Goal: Communication & Community: Share content

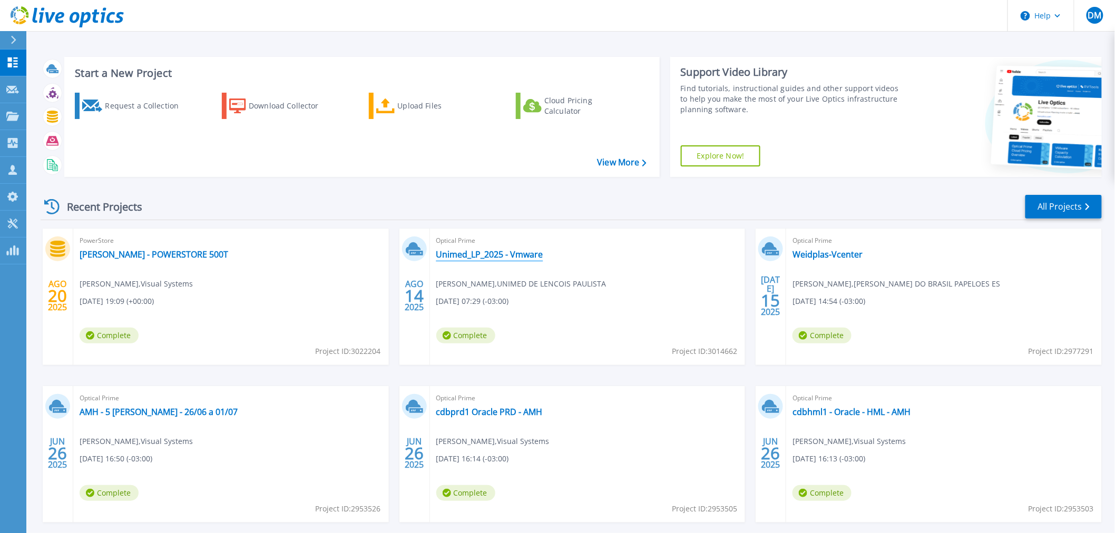
click at [502, 255] on link "Unimed_LP_2025 - Vmware" at bounding box center [489, 254] width 107 height 11
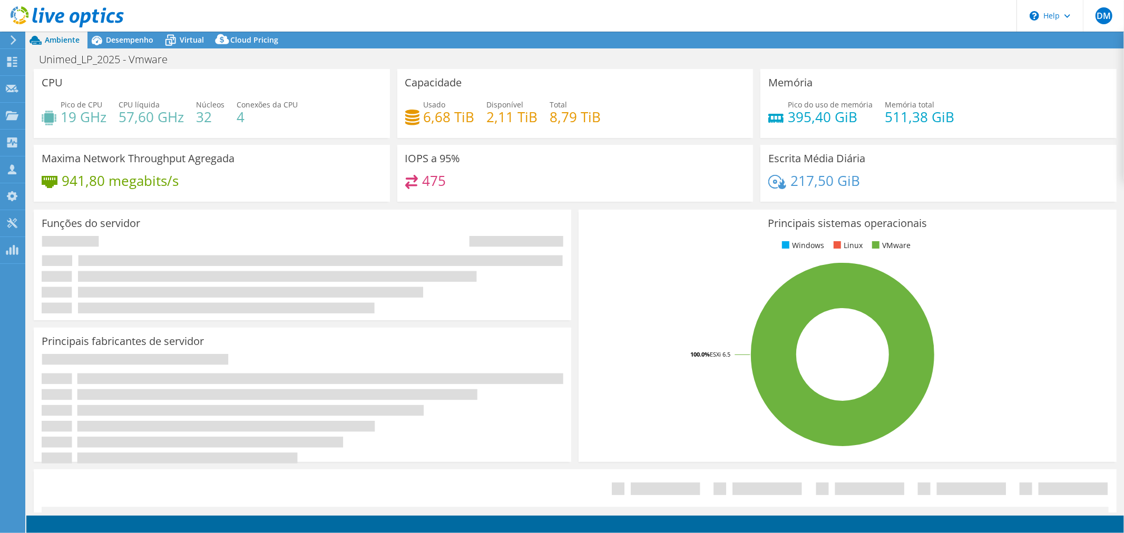
select select "USD"
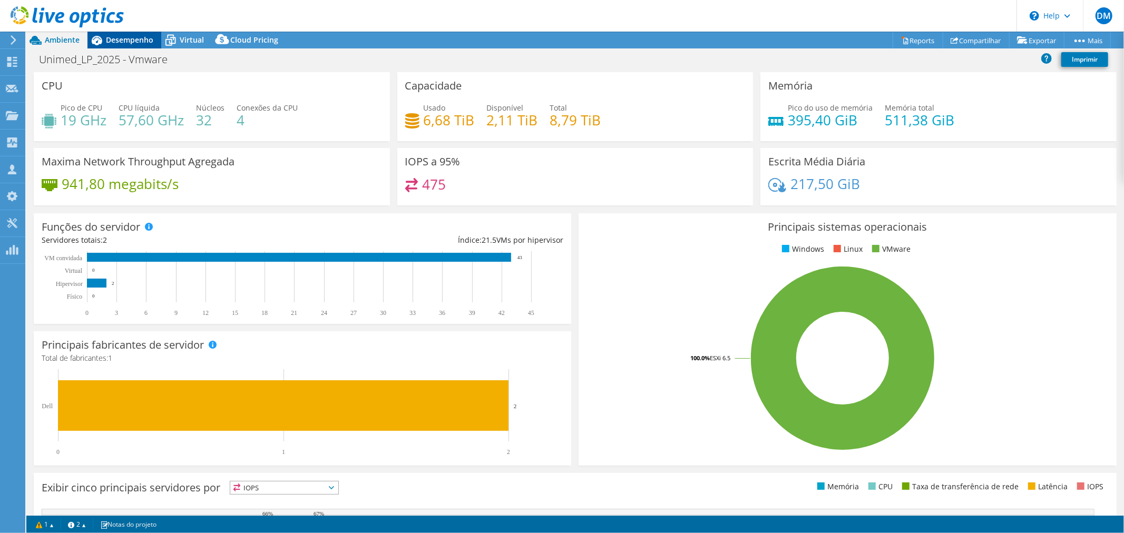
click at [131, 35] on span "Desempenho" at bounding box center [129, 40] width 47 height 10
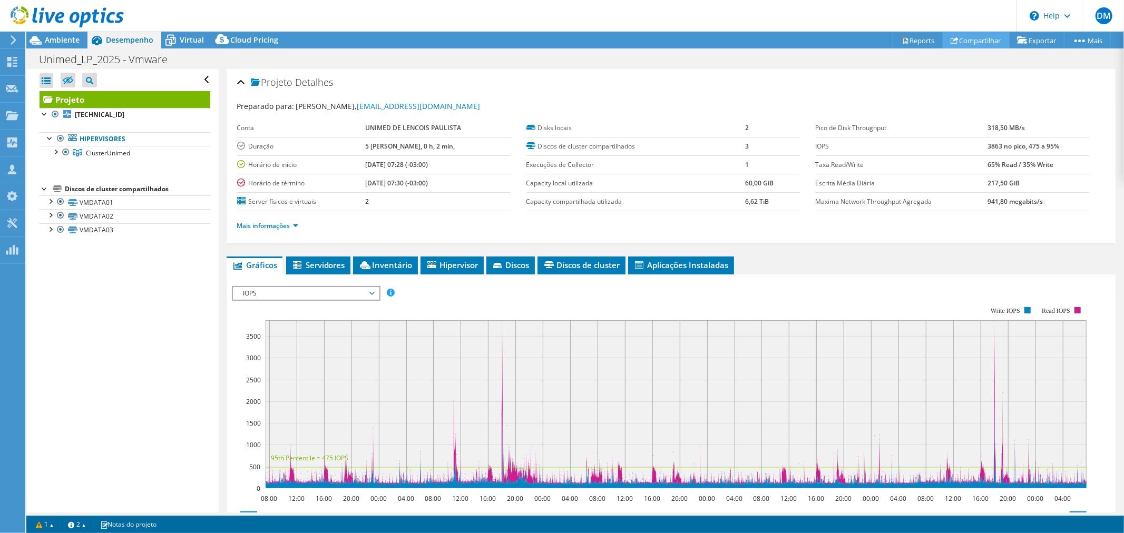
click at [956, 37] on link "Compartilhar" at bounding box center [976, 40] width 67 height 16
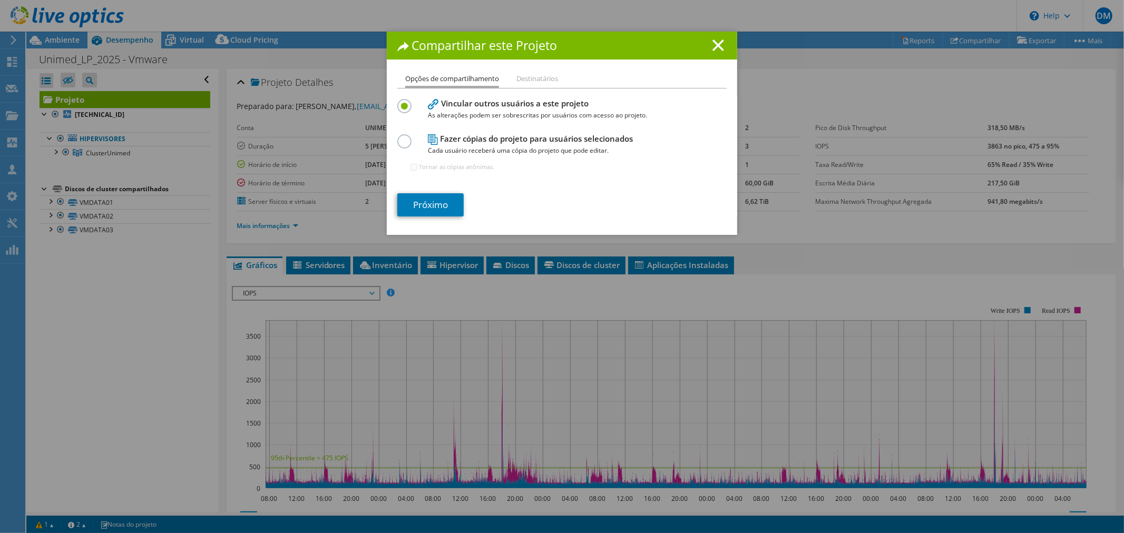
click at [403, 137] on label at bounding box center [406, 135] width 18 height 3
click at [0, 0] on input "radio" at bounding box center [0, 0] width 0 height 0
click at [430, 207] on link "Próximo" at bounding box center [430, 204] width 66 height 23
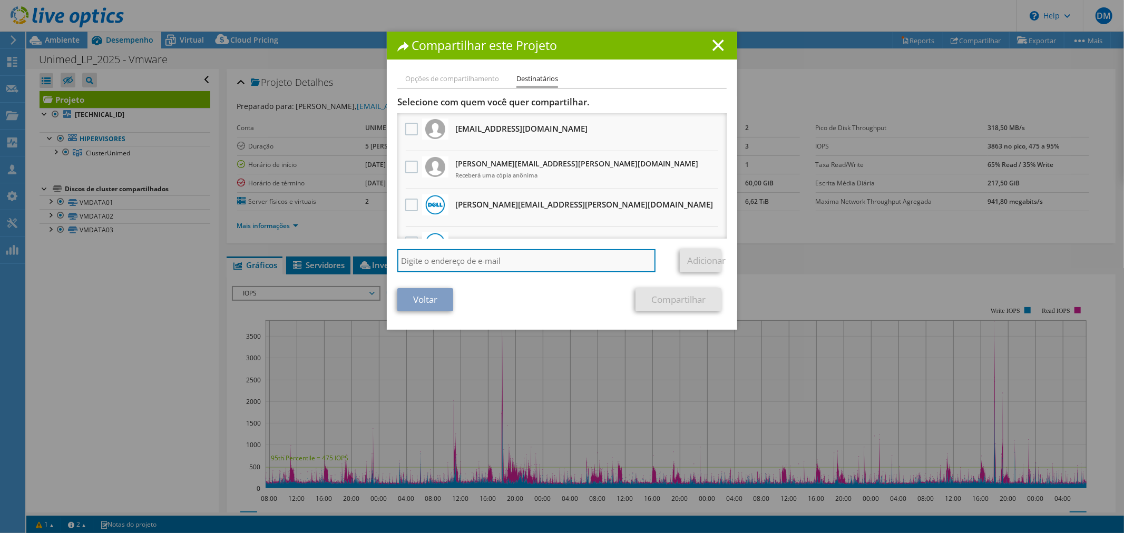
click at [471, 264] on input "search" at bounding box center [526, 260] width 258 height 23
paste input "[PERSON_NAME] <[PERSON_NAME][EMAIL_ADDRESS][DOMAIN_NAME]>"
click at [445, 262] on input "[PERSON_NAME] <[PERSON_NAME][EMAIL_ADDRESS][DOMAIN_NAME]>" at bounding box center [526, 260] width 258 height 23
type input "[EMAIL_ADDRESS][DOMAIN_NAME]"
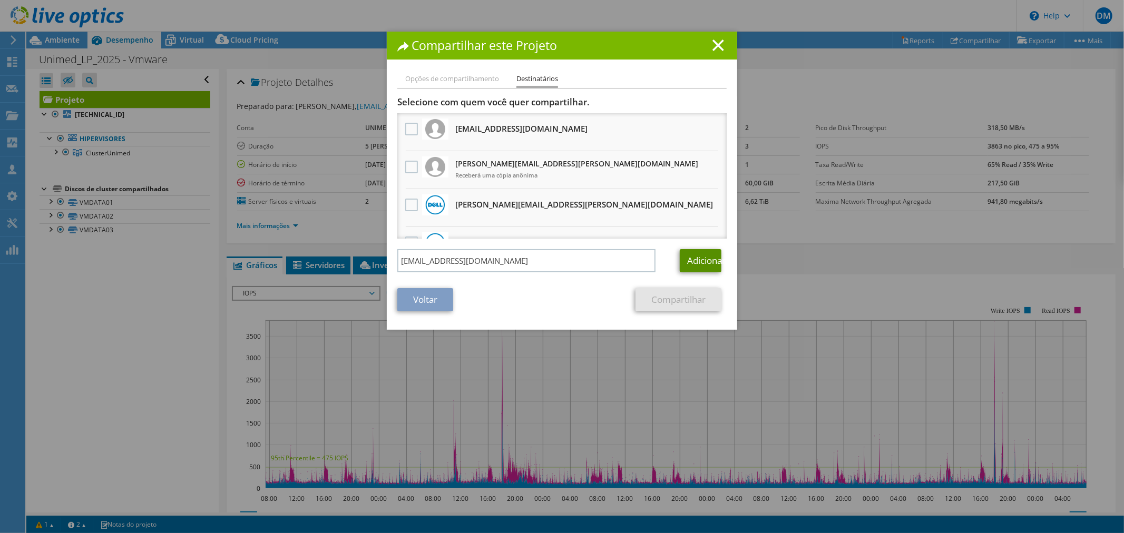
click at [689, 250] on link "Adicionar" at bounding box center [701, 260] width 42 height 23
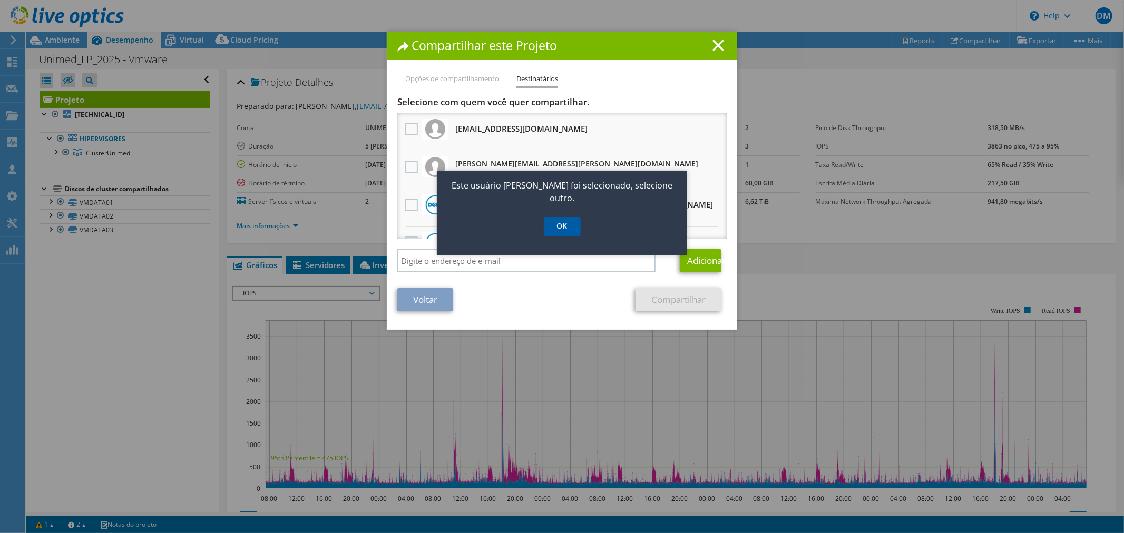
click at [571, 217] on link "OK" at bounding box center [562, 226] width 37 height 19
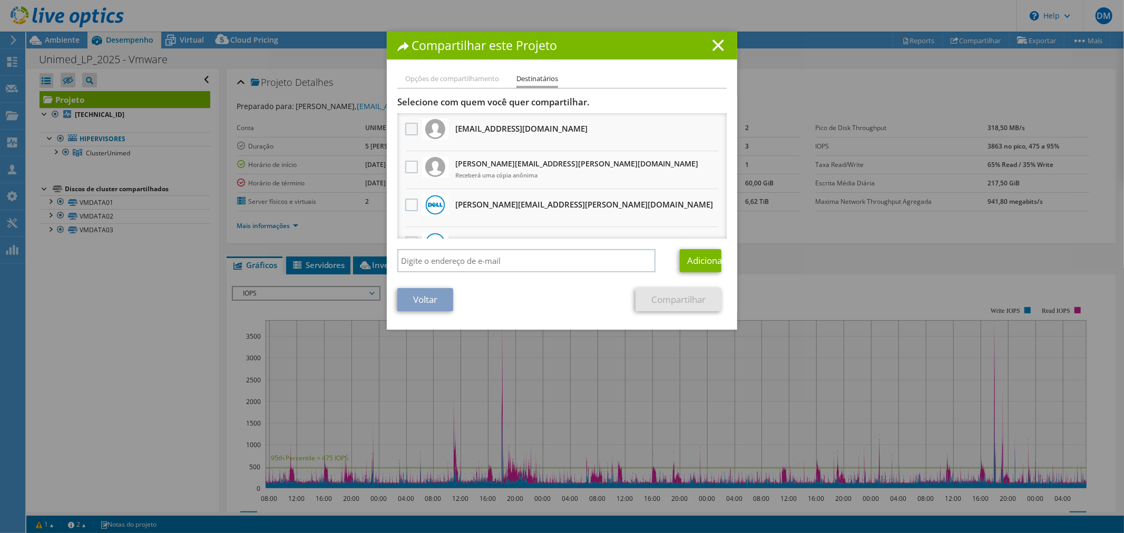
click at [405, 129] on label at bounding box center [412, 129] width 15 height 13
click at [0, 0] on input "checkbox" at bounding box center [0, 0] width 0 height 0
click at [678, 298] on link "Compartilhar" at bounding box center [679, 299] width 86 height 23
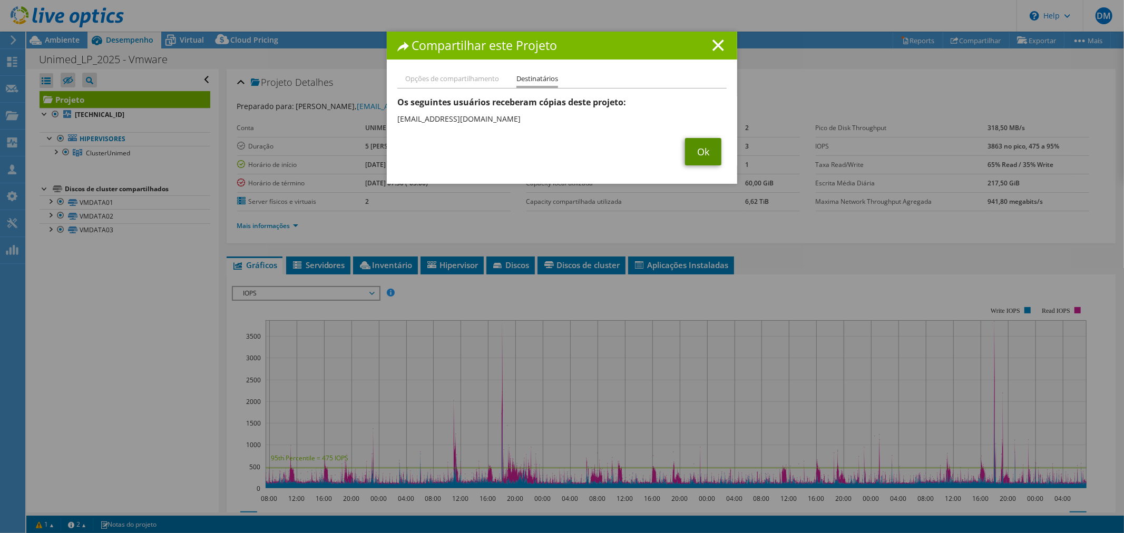
click at [696, 147] on link "Ok" at bounding box center [703, 151] width 36 height 27
